Goal: Check status

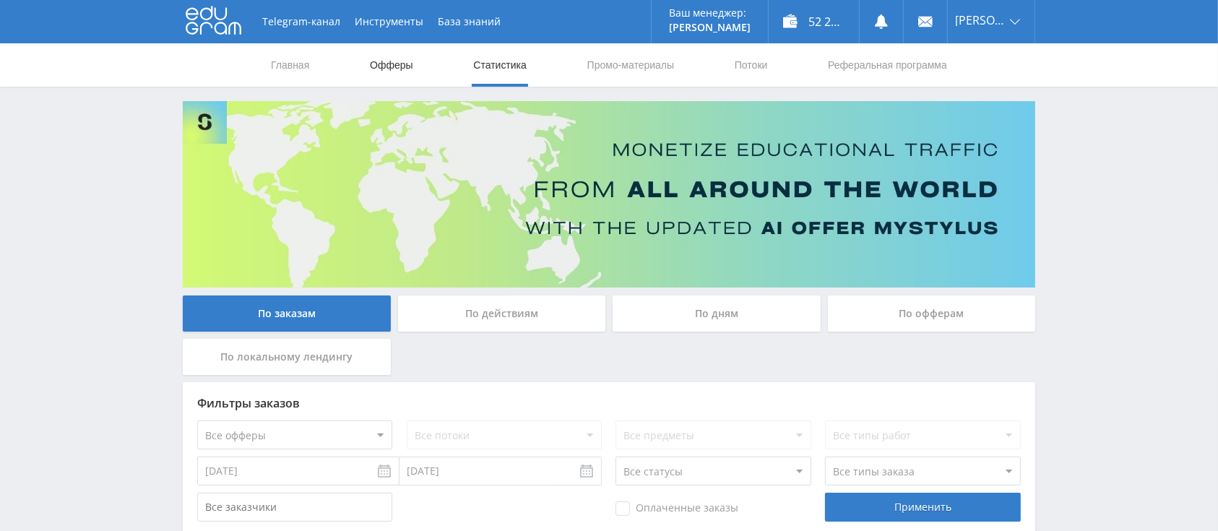
click at [387, 66] on link "Офферы" at bounding box center [391, 64] width 46 height 43
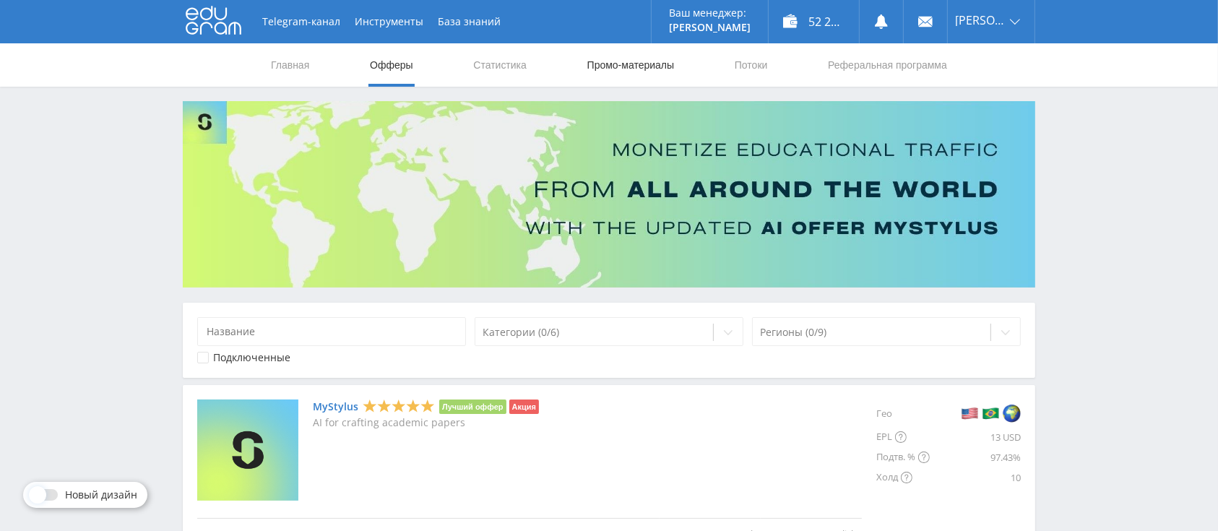
click at [614, 70] on link "Промо-материалы" at bounding box center [631, 64] width 90 height 43
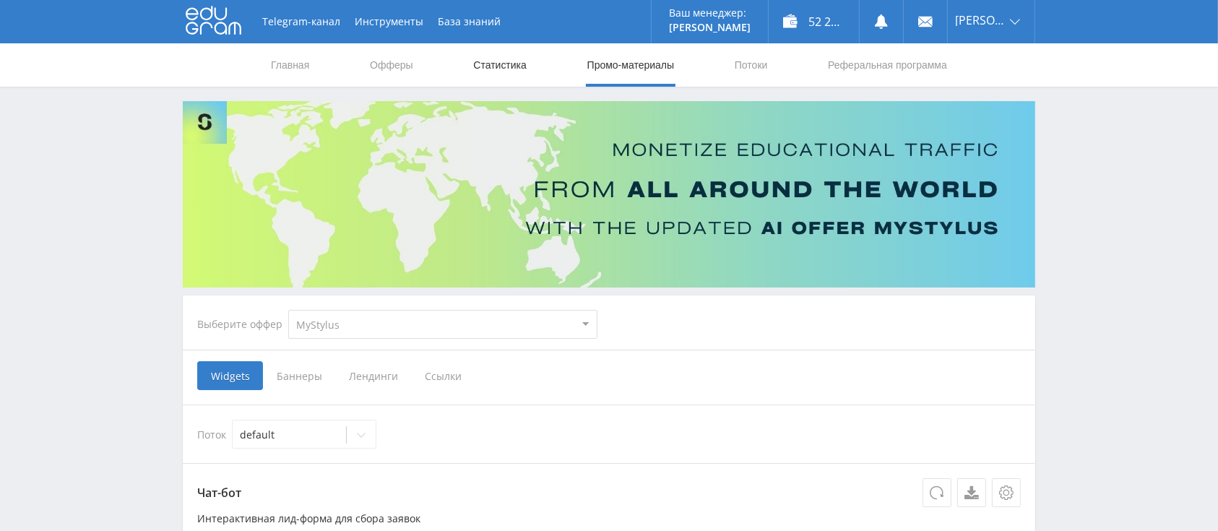
click at [478, 61] on link "Статистика" at bounding box center [500, 64] width 56 height 43
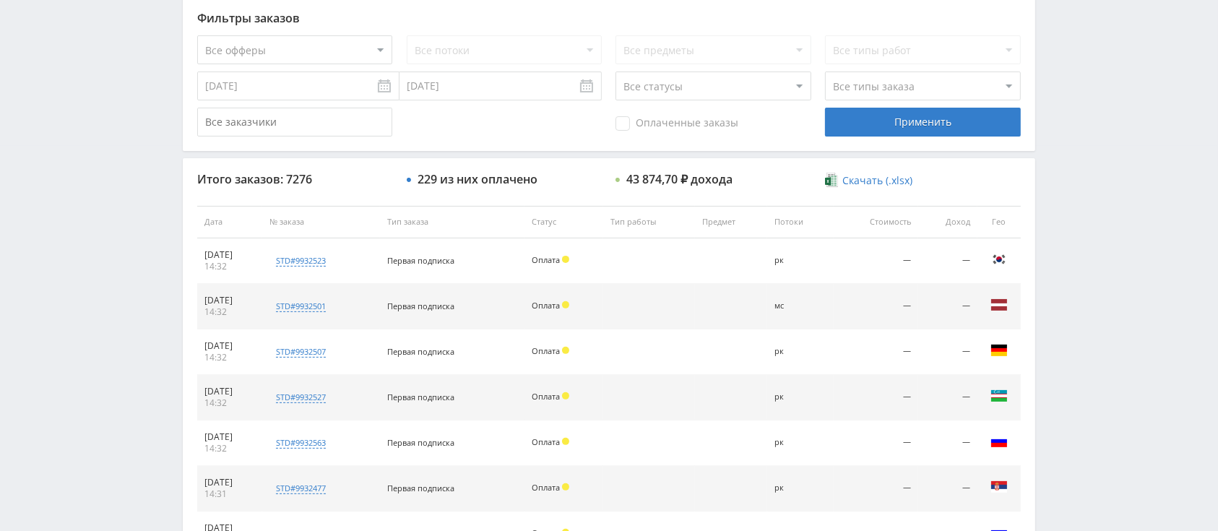
scroll to position [192, 0]
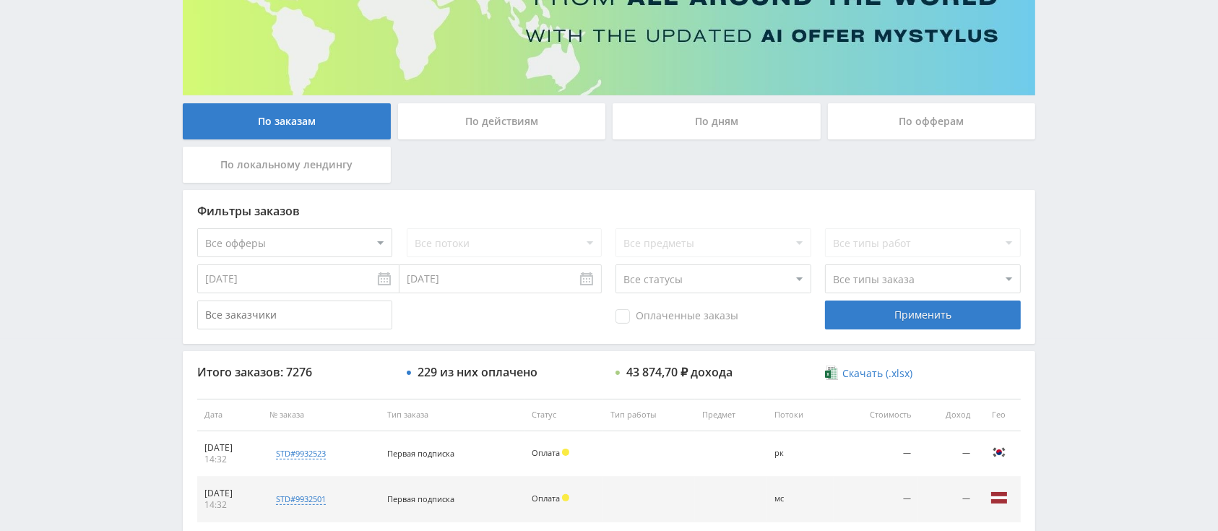
click at [335, 273] on input "[DATE]" at bounding box center [298, 278] width 202 height 29
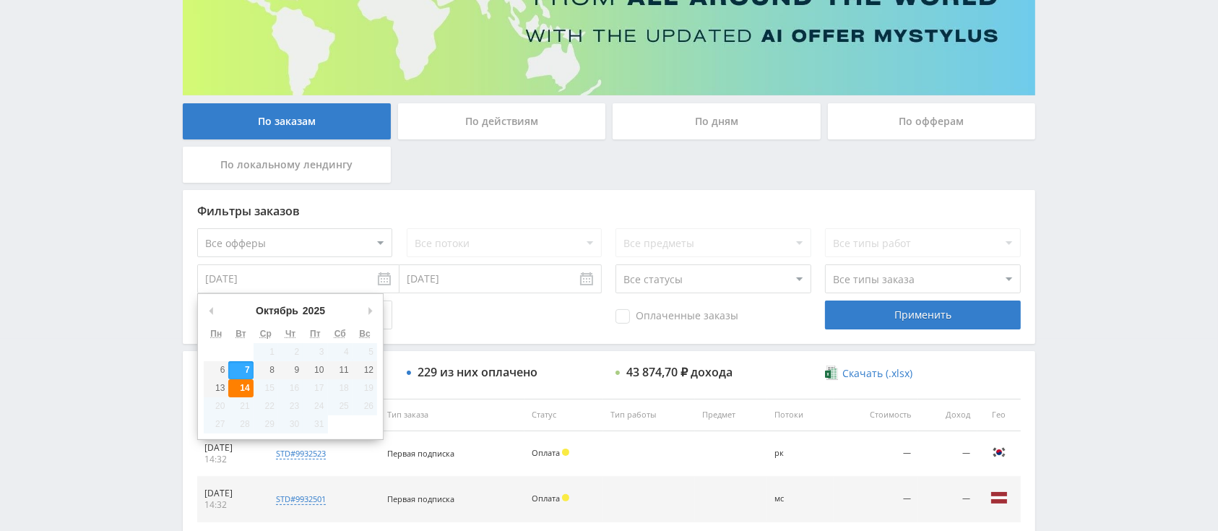
type input "[DATE]"
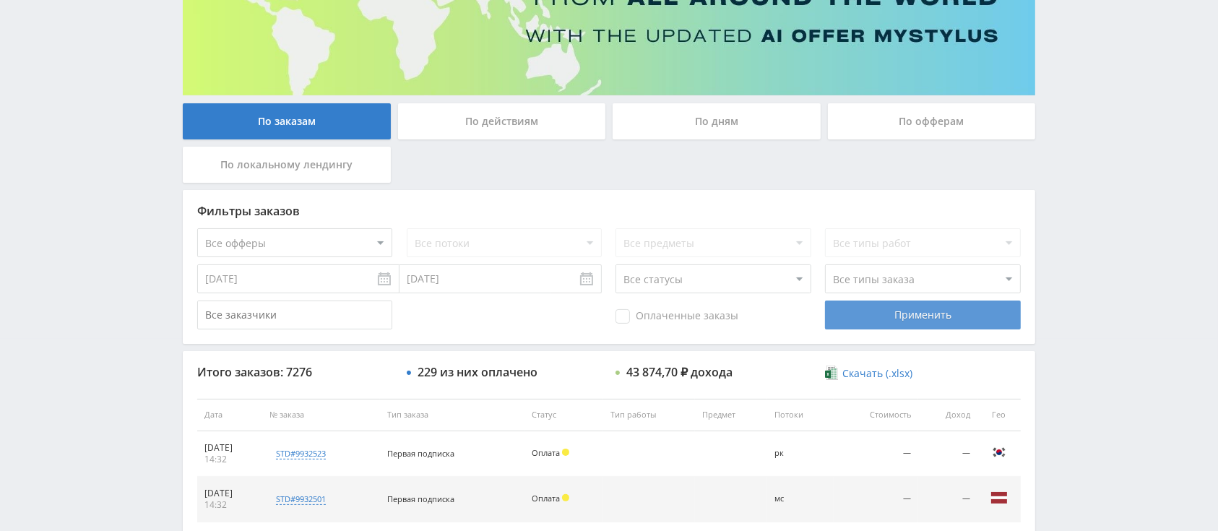
click at [876, 308] on div "Применить" at bounding box center [922, 315] width 195 height 29
